Goal: Task Accomplishment & Management: Use online tool/utility

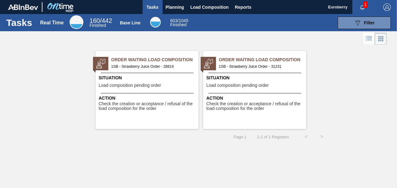
click at [152, 6] on span "Tasks" at bounding box center [153, 6] width 14 height 7
click at [168, 7] on span "Planning" at bounding box center [175, 6] width 18 height 7
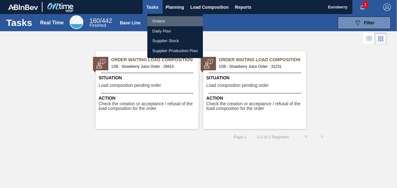
click at [159, 20] on li "Orders" at bounding box center [174, 21] width 55 height 10
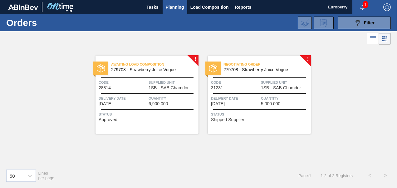
click at [160, 67] on span "Awaiting Load Composition" at bounding box center [154, 64] width 87 height 6
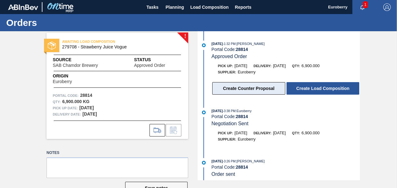
click at [249, 87] on button "Create Counter Proposal" at bounding box center [248, 88] width 73 height 12
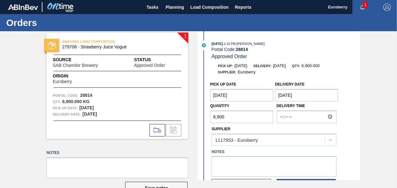
click at [242, 96] on Date "[DATE]" at bounding box center [241, 95] width 63 height 12
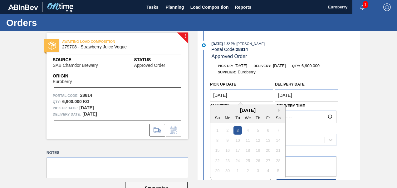
click at [243, 95] on Date "[DATE]" at bounding box center [241, 95] width 63 height 12
click at [350, 140] on div "Pick up Date [DATE] Next Month [DATE] Su Mo Tu We Th Fr Sa 1 2 3 4 5 6 7 8 9 10…" at bounding box center [279, 134] width 161 height 113
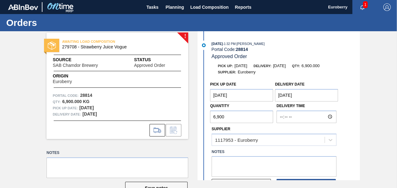
click at [301, 95] on Date "[DATE]" at bounding box center [306, 95] width 63 height 12
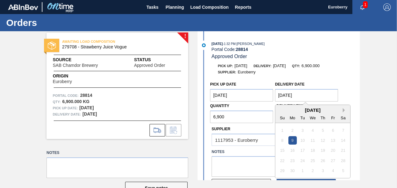
click at [342, 111] on button "Next Month" at bounding box center [344, 110] width 4 height 4
click at [292, 151] on div "15" at bounding box center [292, 150] width 8 height 8
type Date "[DATE]"
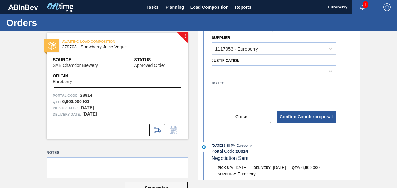
scroll to position [94, 0]
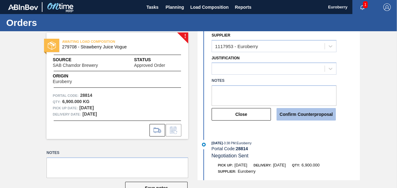
click at [294, 115] on button "Confirm Counterproposal" at bounding box center [305, 114] width 59 height 12
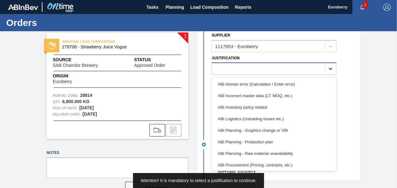
click at [329, 70] on icon at bounding box center [330, 68] width 6 height 6
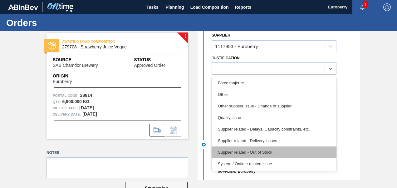
scroll to position [85, 0]
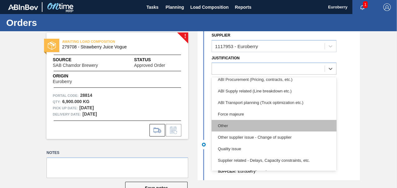
click at [229, 126] on div "Other" at bounding box center [273, 126] width 125 height 12
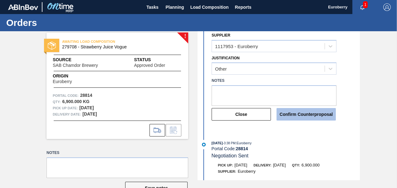
click at [297, 116] on button "Confirm Counterproposal" at bounding box center [305, 114] width 59 height 12
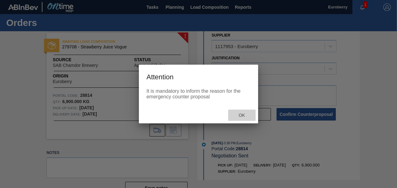
click at [243, 117] on span "Ok" at bounding box center [242, 115] width 16 height 5
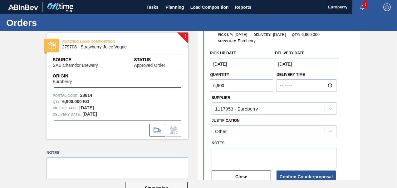
scroll to position [62, 0]
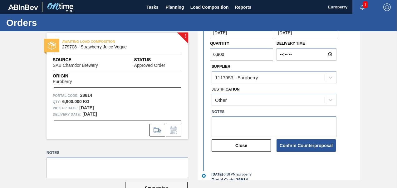
click at [232, 123] on textarea at bounding box center [273, 126] width 125 height 21
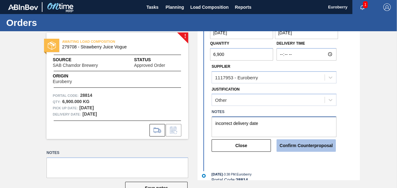
type textarea "incorrect delivery date"
click at [311, 146] on button "Confirm Counterproposal" at bounding box center [305, 145] width 59 height 12
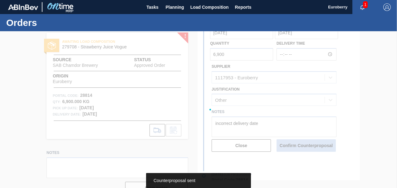
scroll to position [126, 0]
